Goal: Navigation & Orientation: Find specific page/section

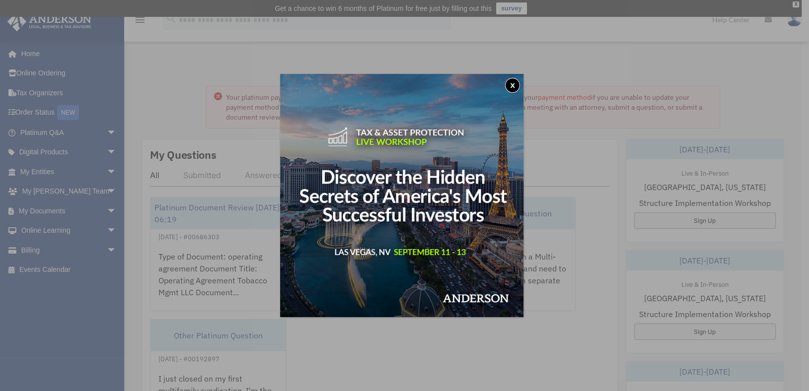
click at [514, 83] on button "x" at bounding box center [512, 85] width 15 height 15
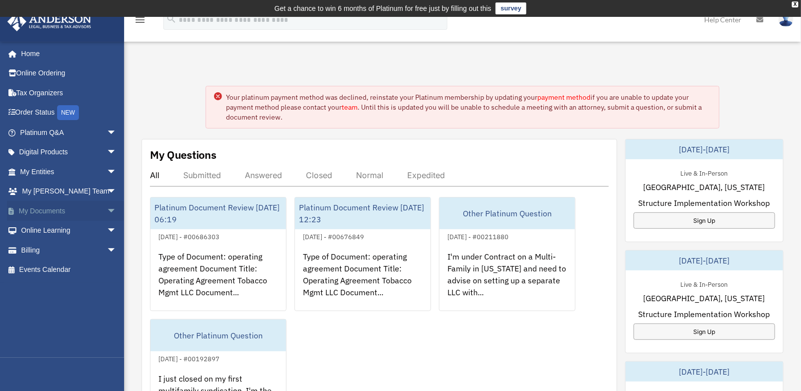
click at [48, 209] on link "My Documents arrow_drop_down" at bounding box center [69, 211] width 125 height 20
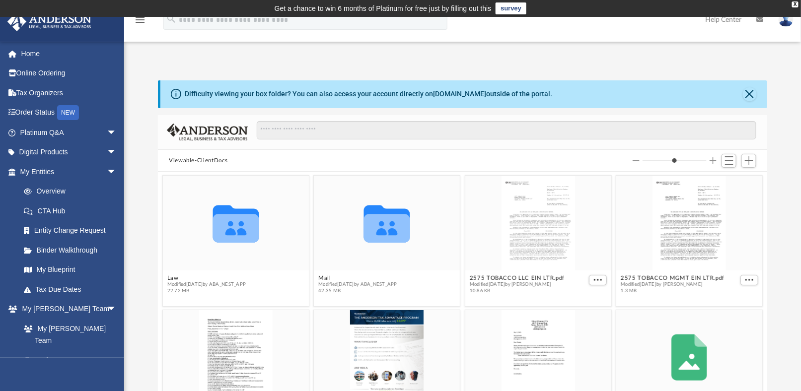
scroll to position [217, 601]
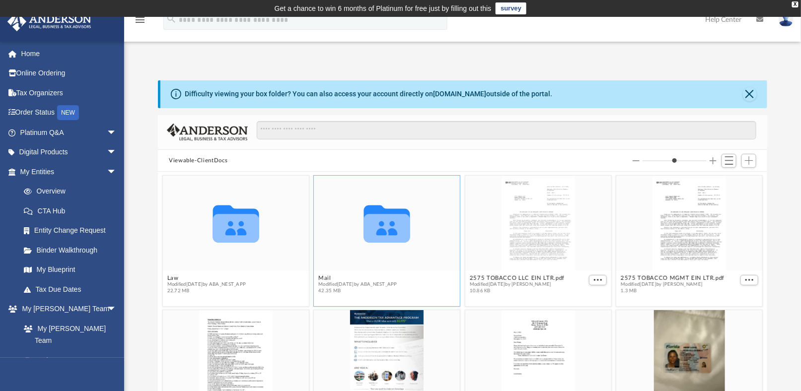
click at [370, 232] on icon "grid" at bounding box center [387, 228] width 46 height 28
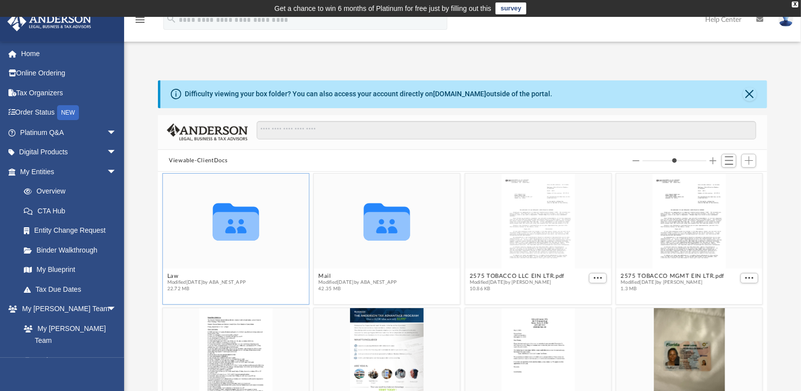
scroll to position [0, 0]
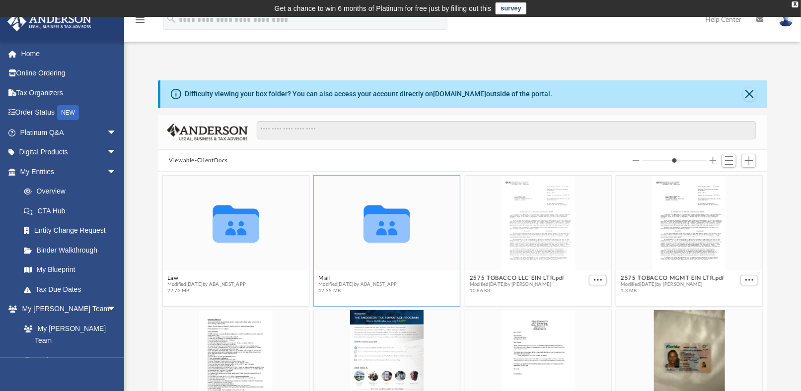
click at [373, 223] on icon "grid" at bounding box center [387, 228] width 46 height 28
